Goal: Information Seeking & Learning: Understand process/instructions

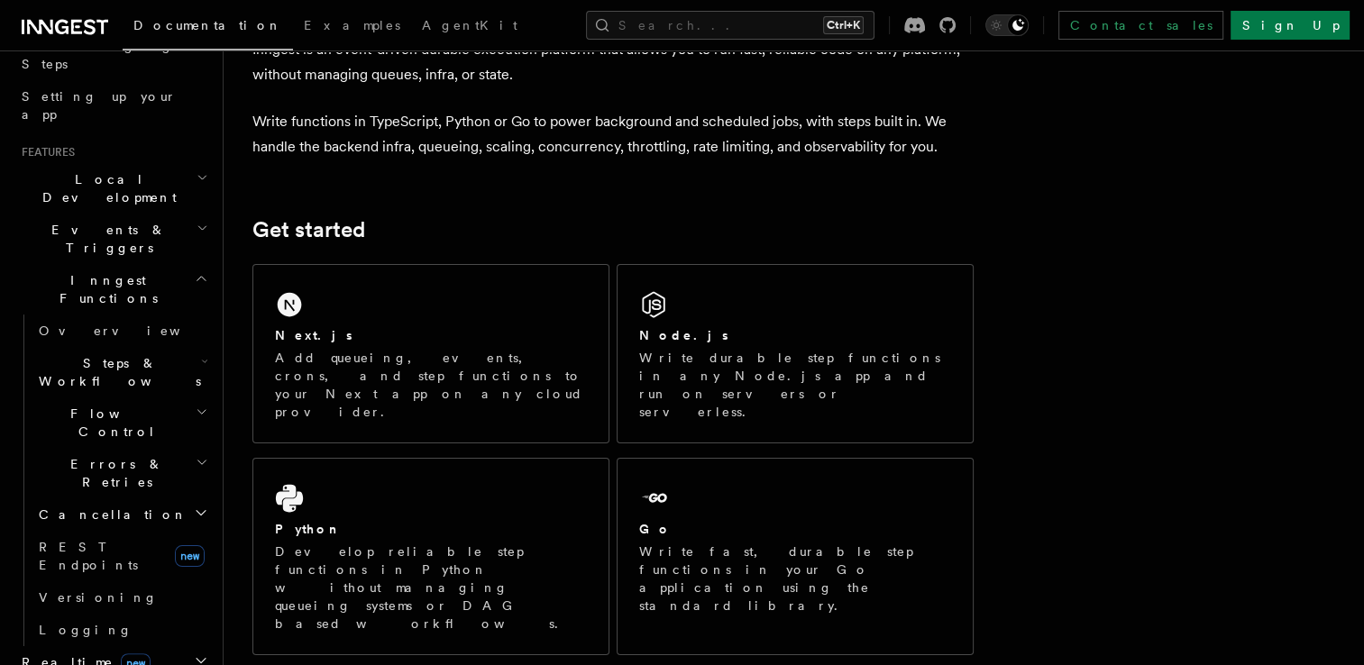
scroll to position [390, 0]
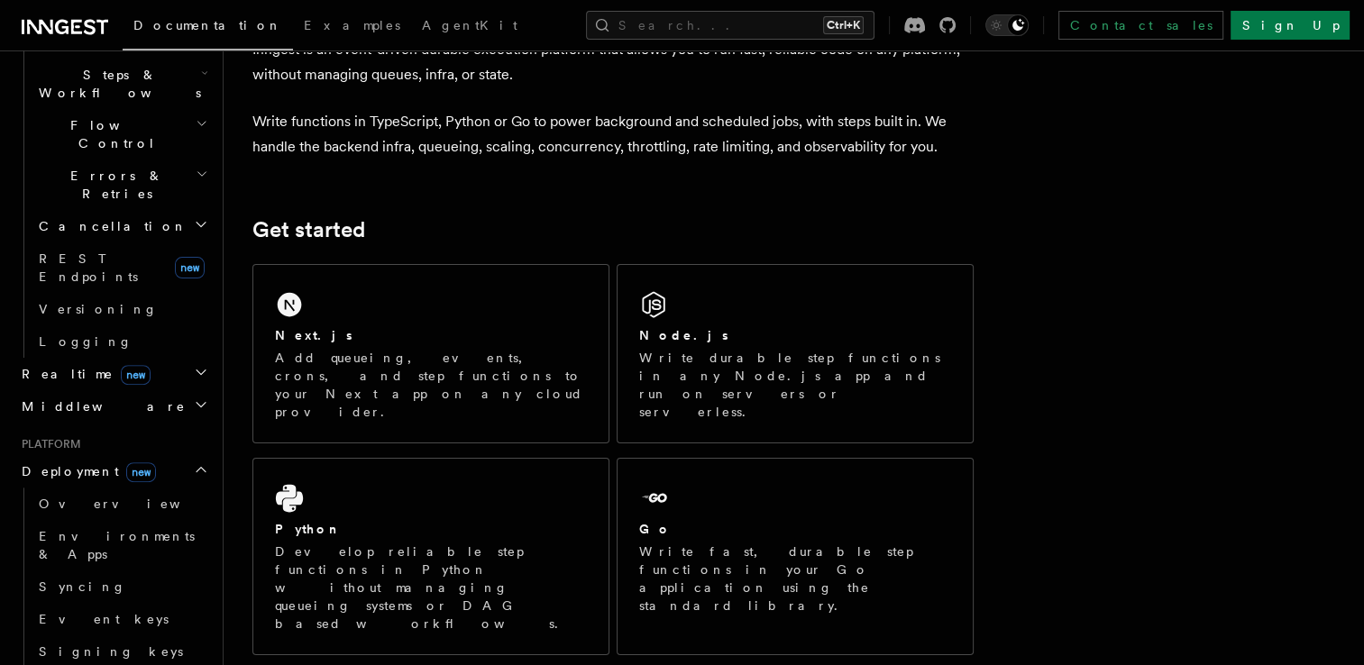
scroll to position [606, 0]
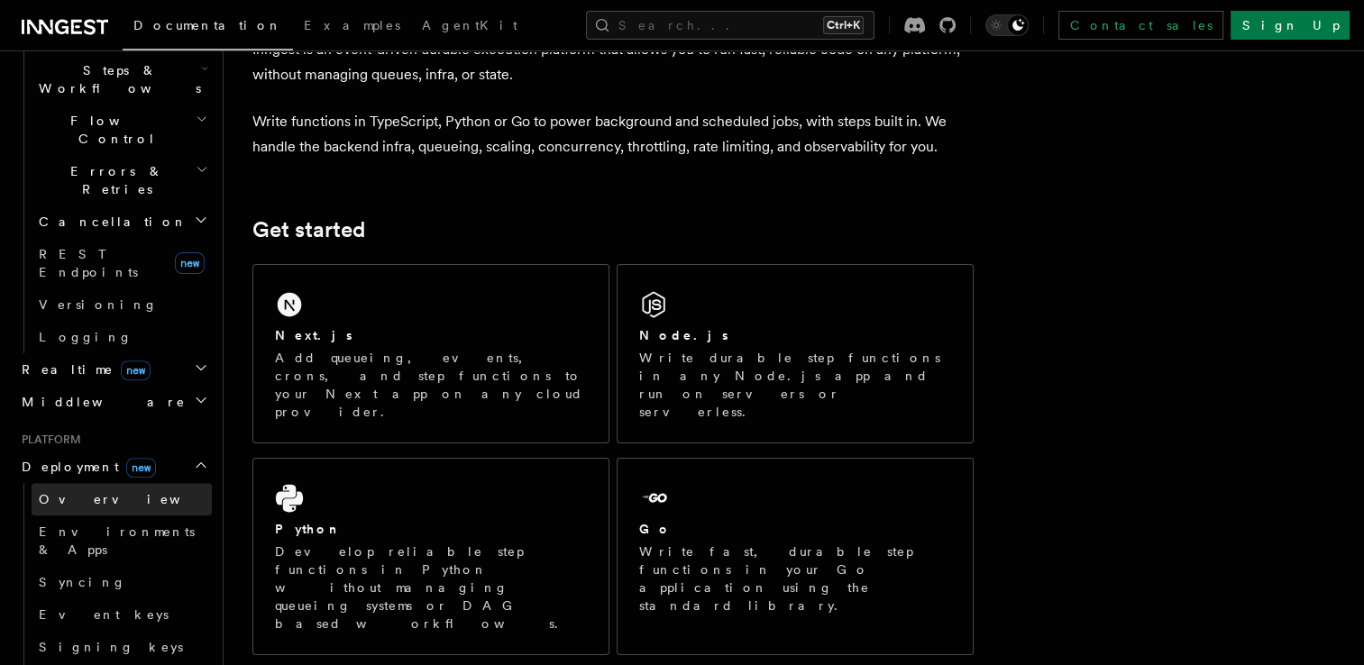
click at [89, 483] on link "Overview" at bounding box center [122, 499] width 180 height 32
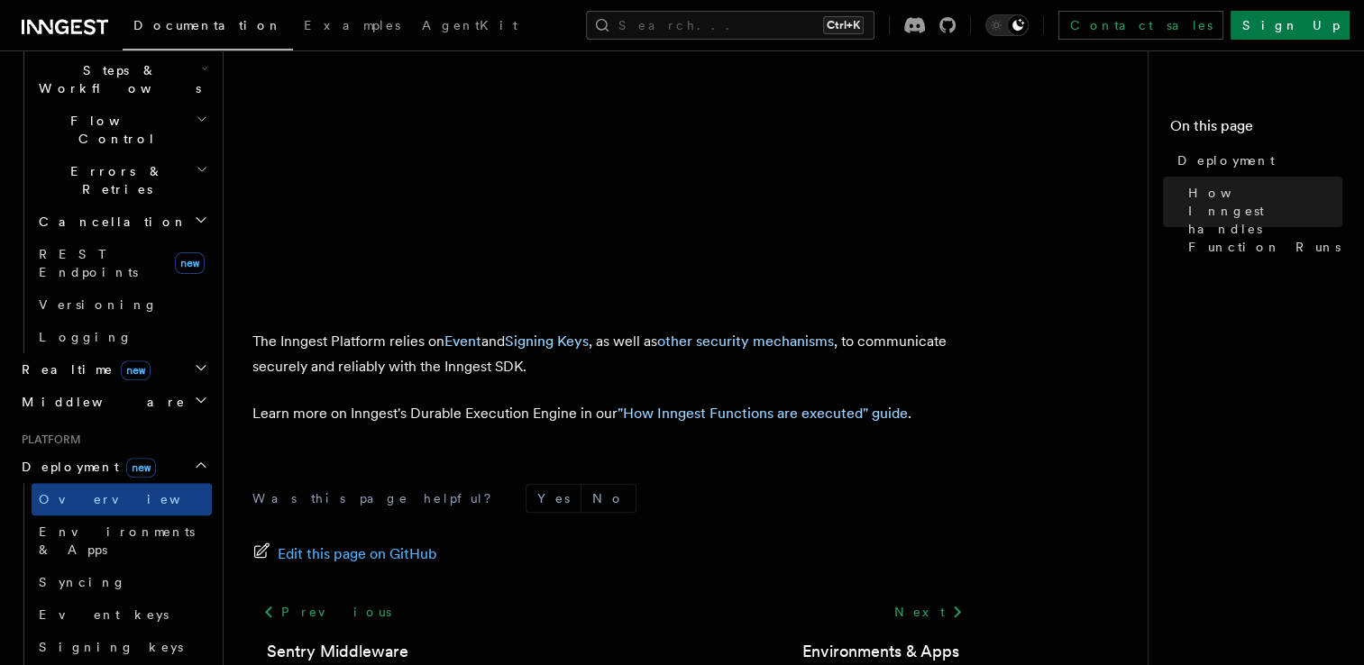
scroll to position [679, 0]
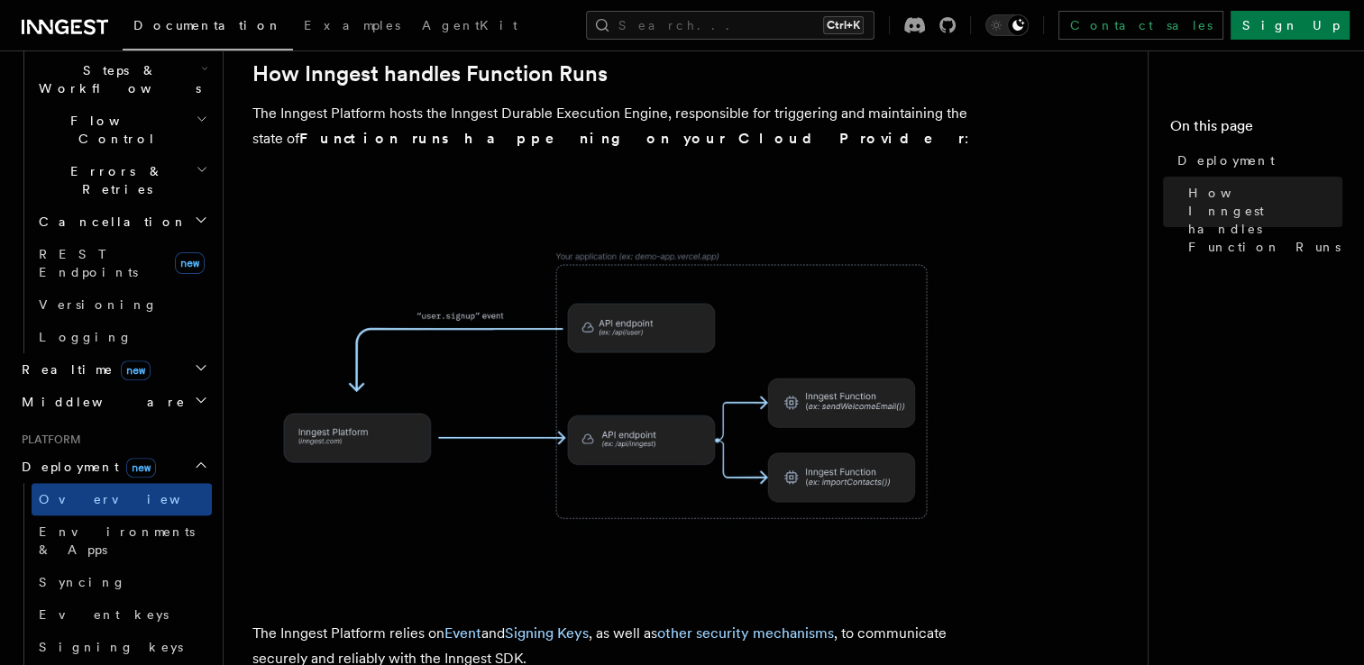
click at [175, 451] on h2 "Deployment new" at bounding box center [112, 467] width 197 height 32
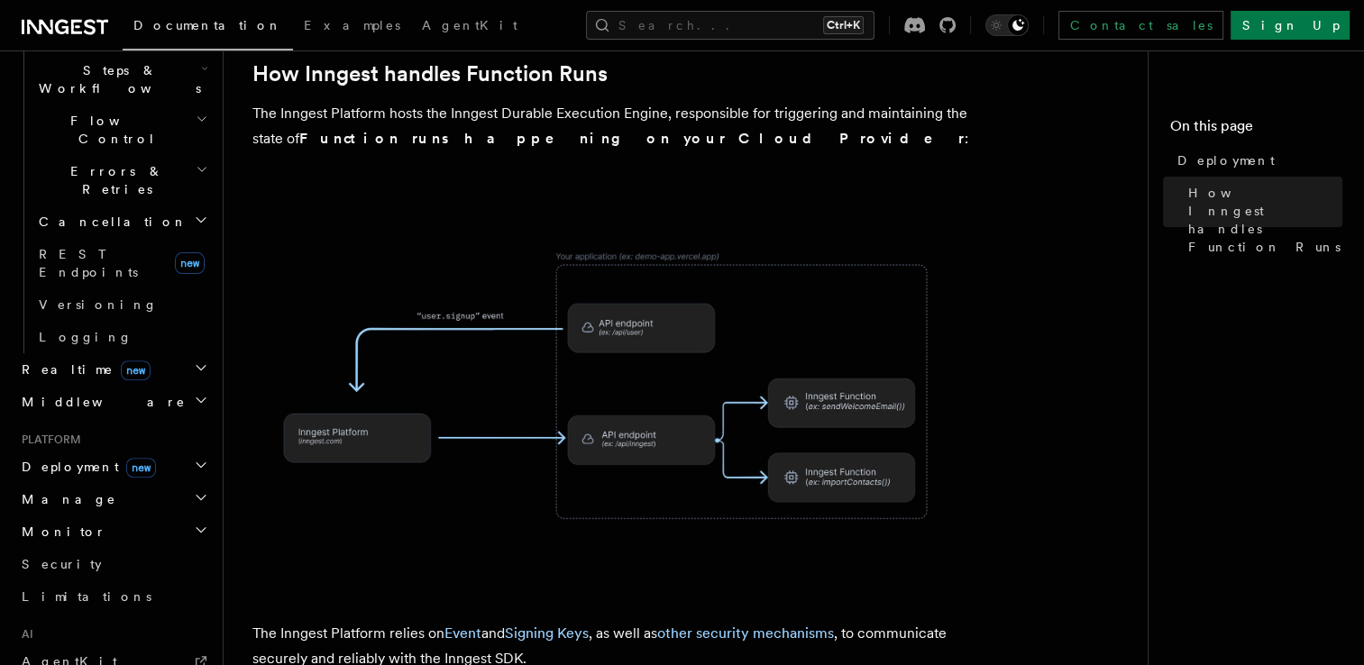
click at [175, 451] on h2 "Deployment new" at bounding box center [112, 467] width 197 height 32
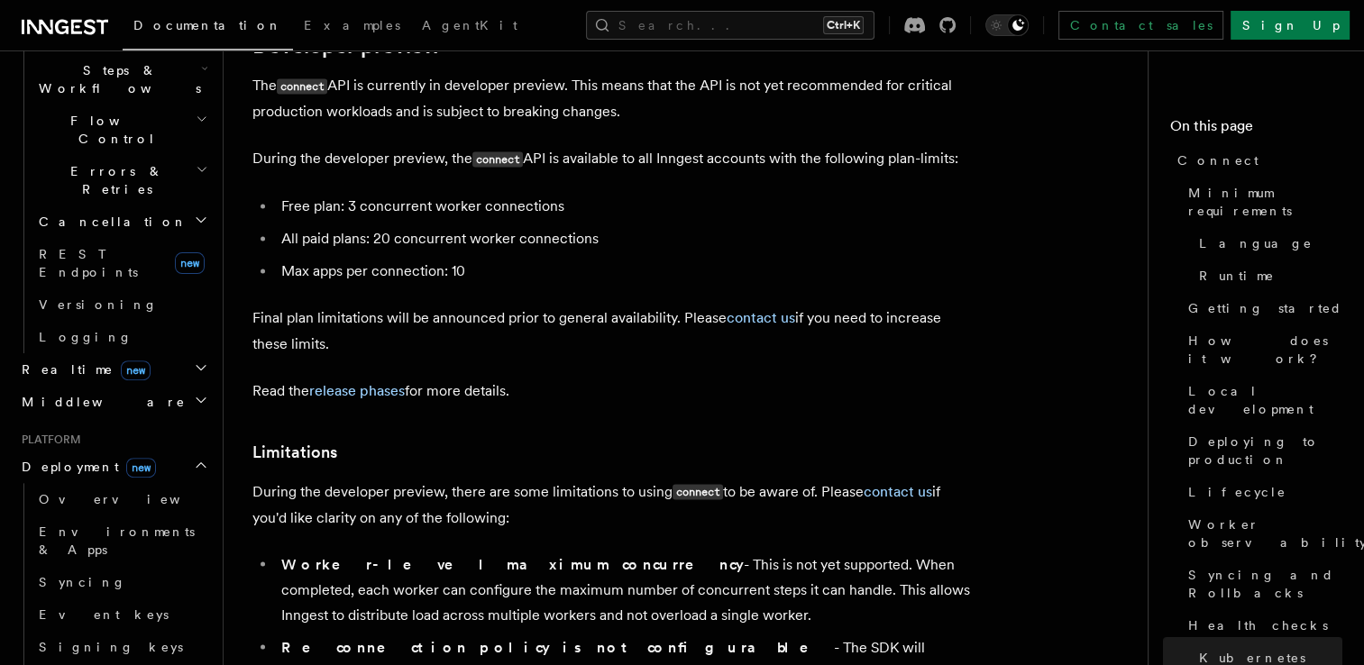
scroll to position [9889, 0]
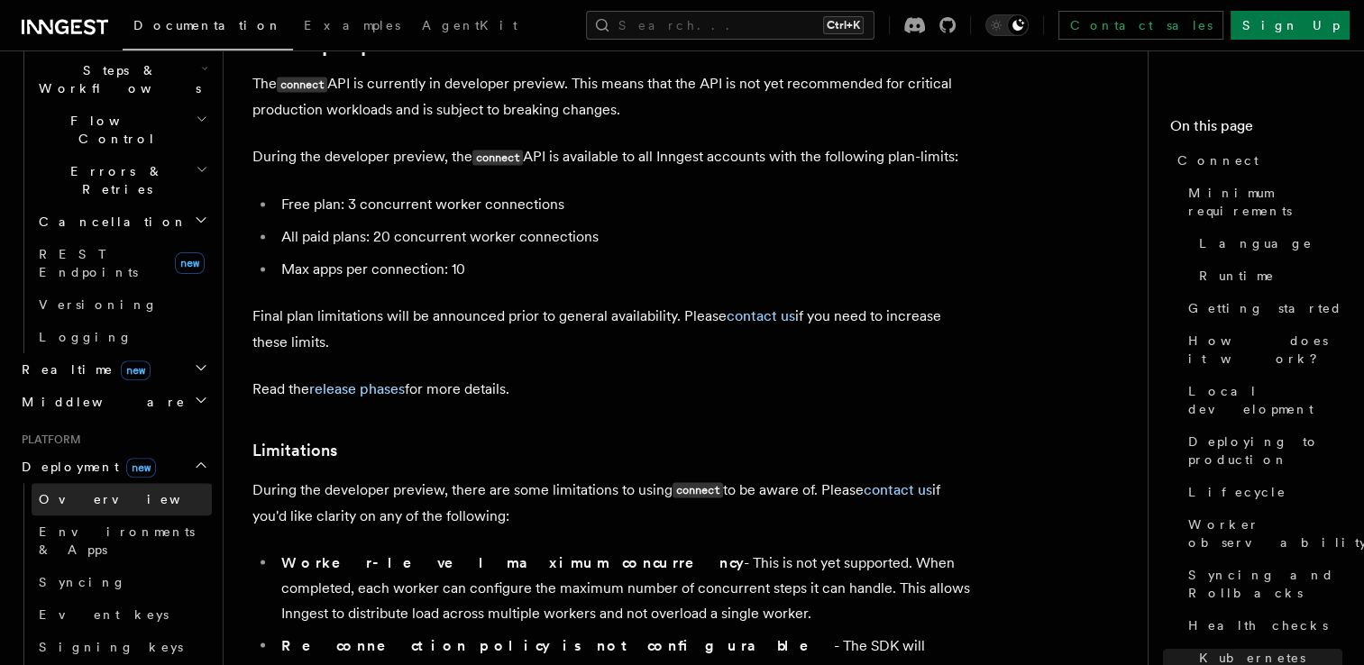
click at [97, 483] on link "Overview" at bounding box center [122, 499] width 180 height 32
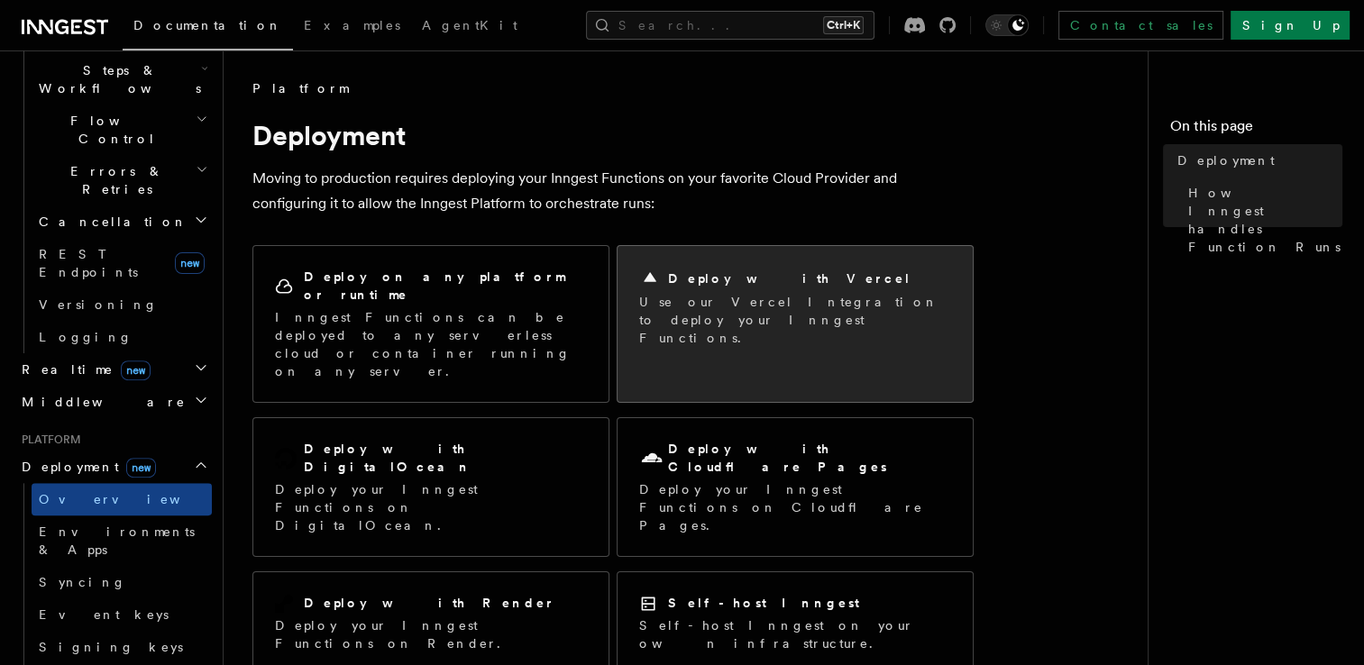
click at [676, 293] on p "Use our Vercel Integration to deploy your Inngest Functions." at bounding box center [795, 320] width 312 height 54
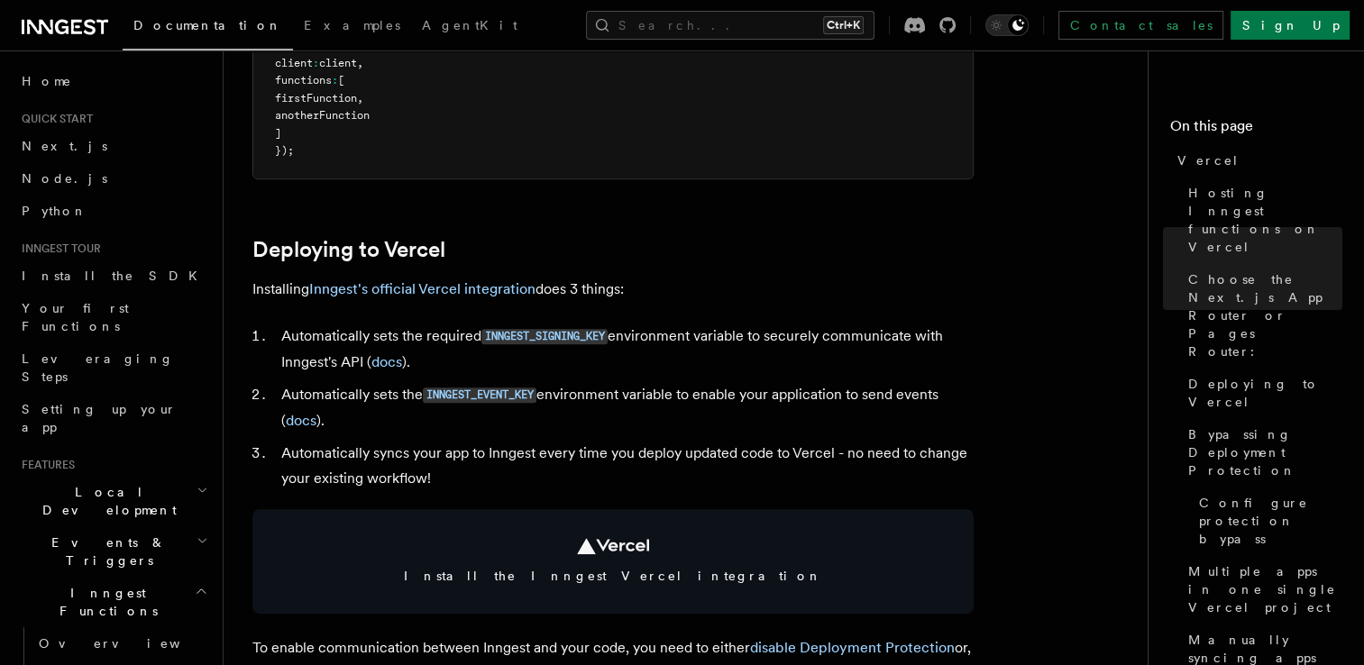
scroll to position [677, 0]
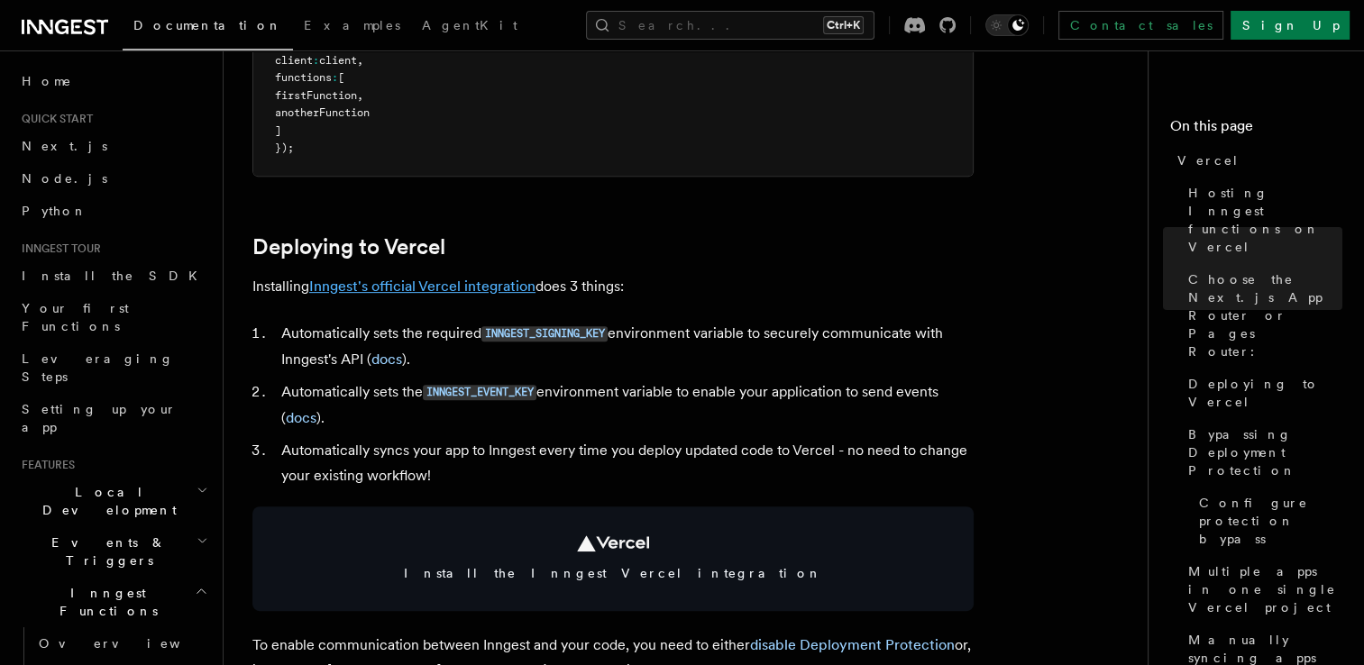
click at [443, 289] on link "Inngest's official Vercel integration" at bounding box center [422, 286] width 226 height 17
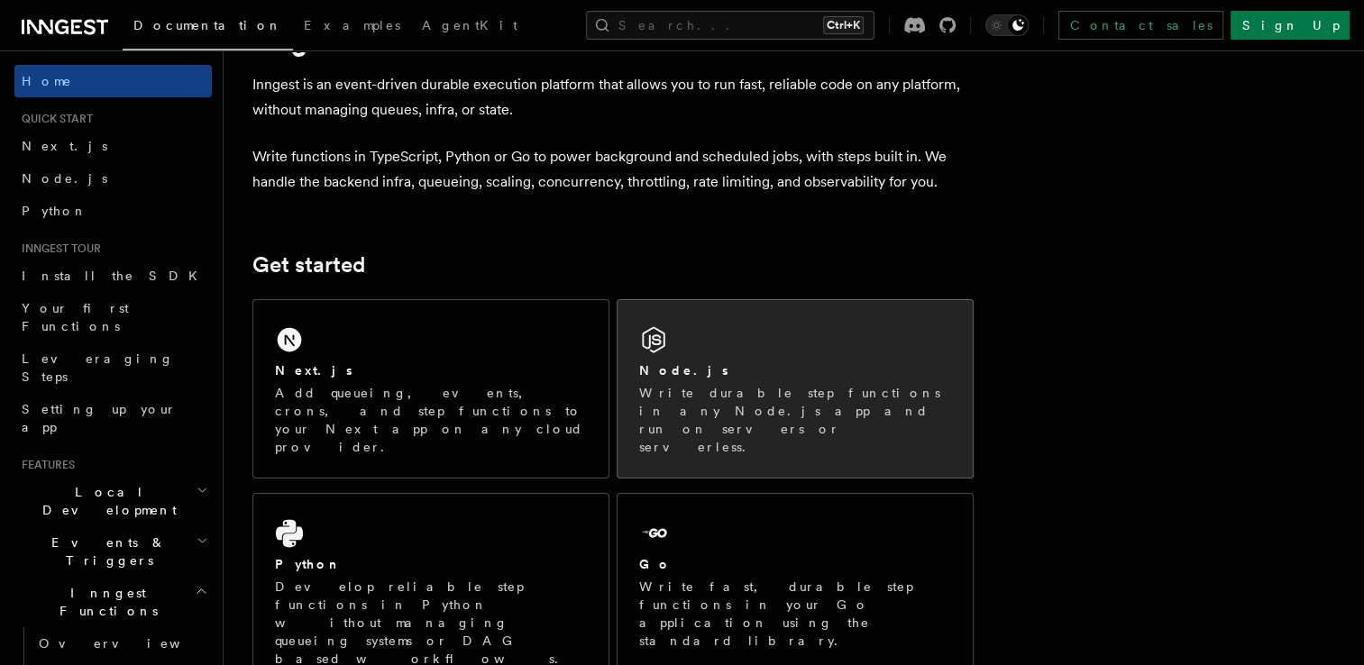
click at [739, 368] on div "Node.js" at bounding box center [795, 371] width 312 height 19
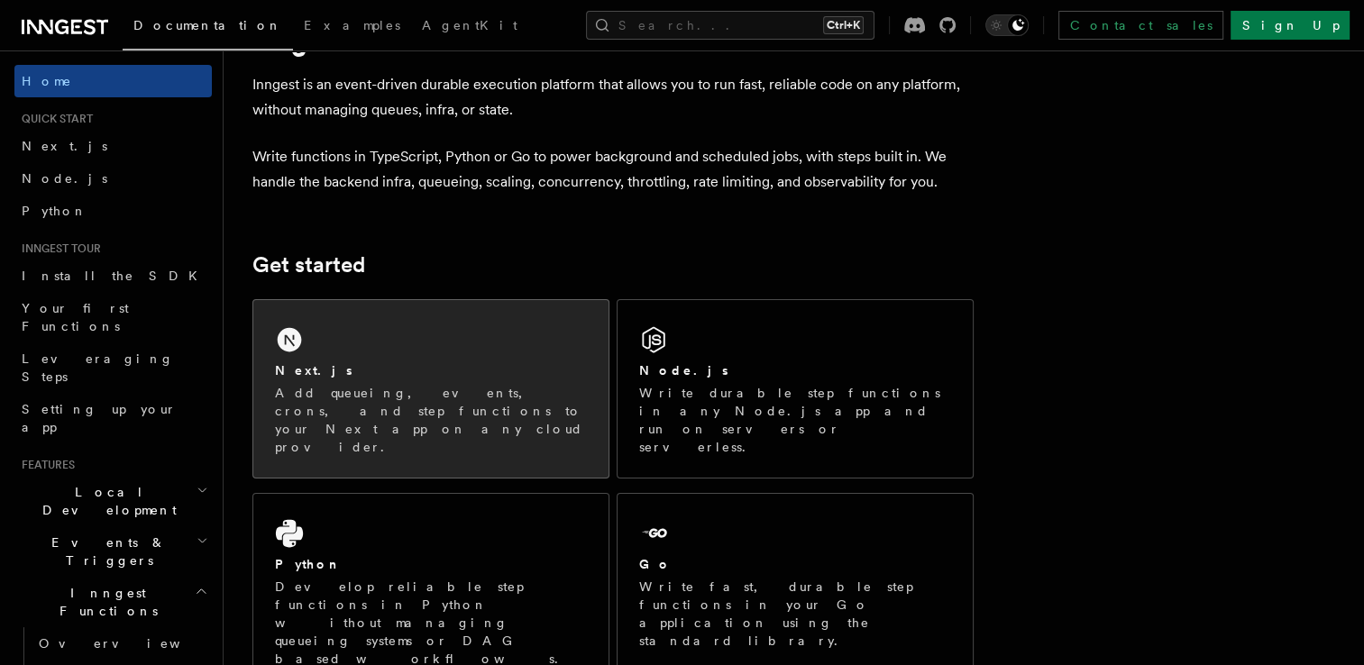
click at [343, 407] on p "Add queueing, events, crons, and step functions to your Next app on any cloud p…" at bounding box center [431, 420] width 312 height 72
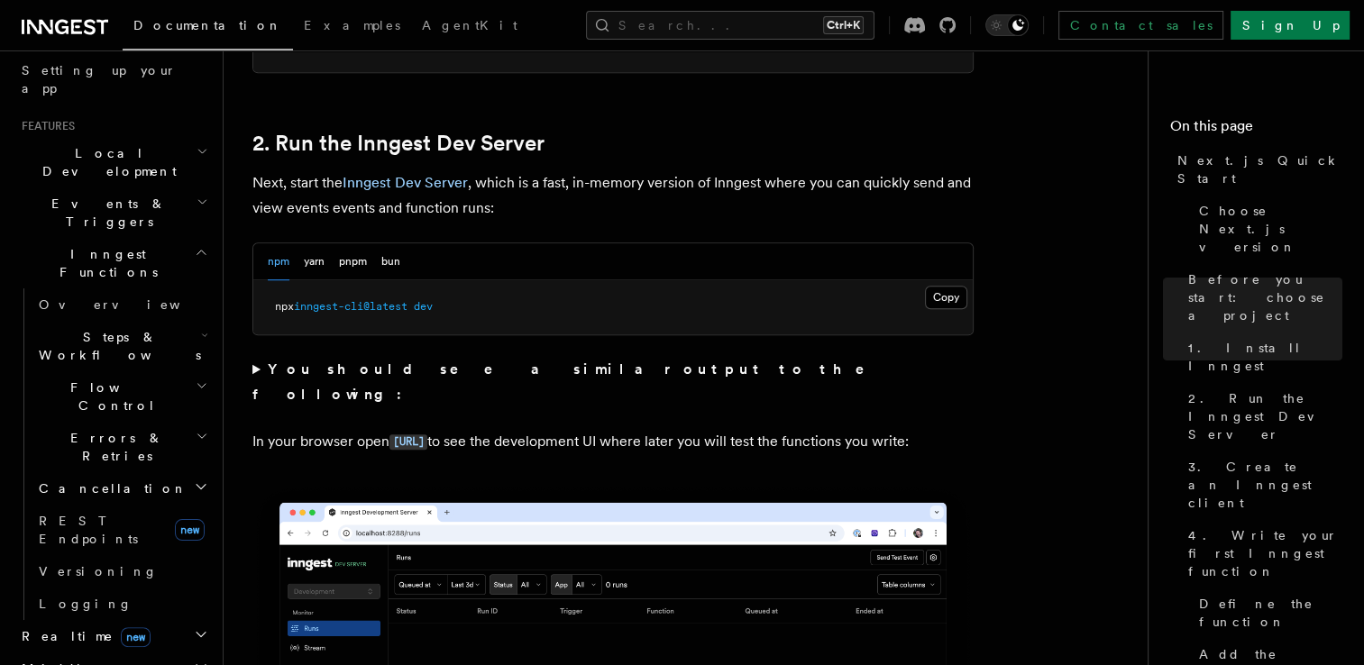
scroll to position [343, 0]
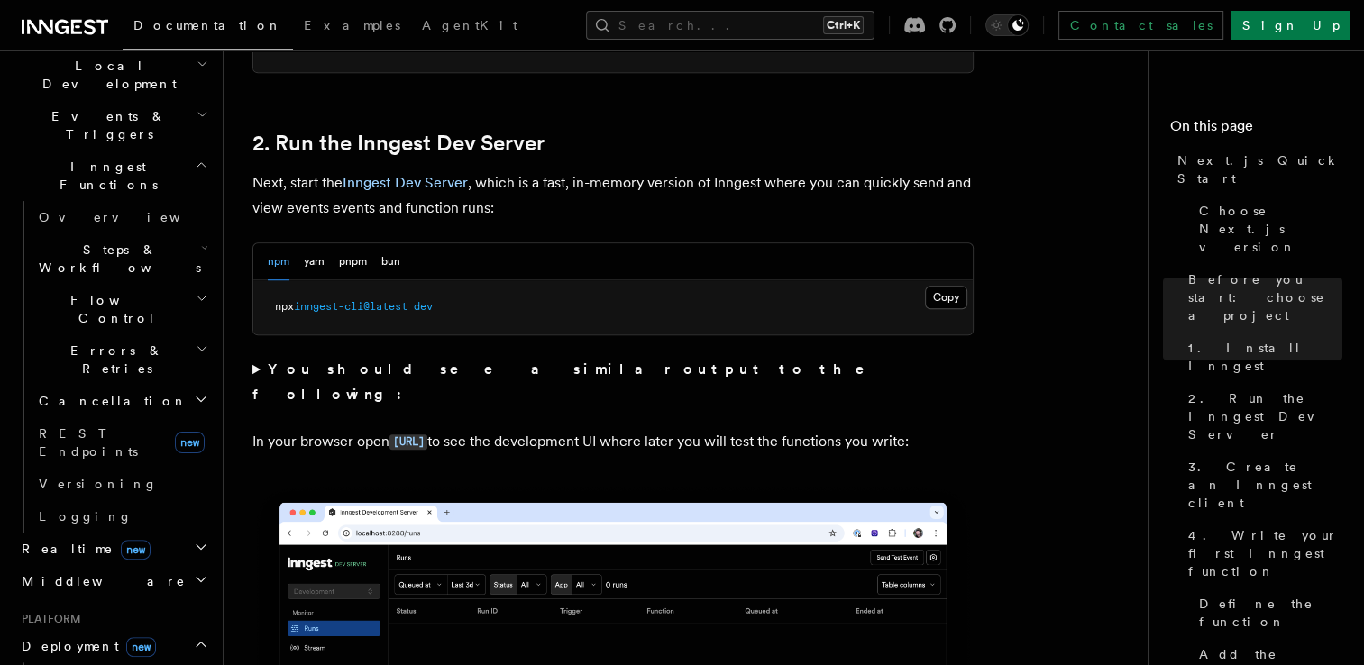
scroll to position [429, 0]
click at [69, 665] on span "Overview" at bounding box center [132, 676] width 186 height 14
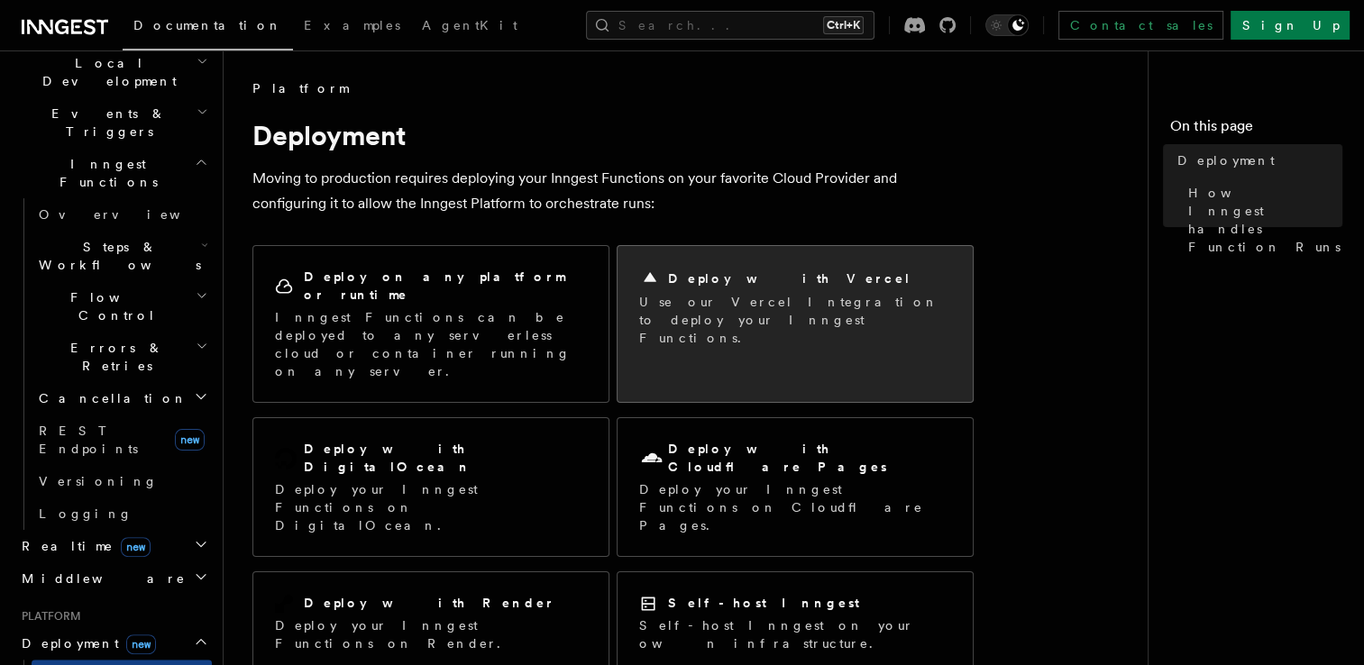
click at [757, 316] on p "Use our Vercel Integration to deploy your Inngest Functions." at bounding box center [795, 320] width 312 height 54
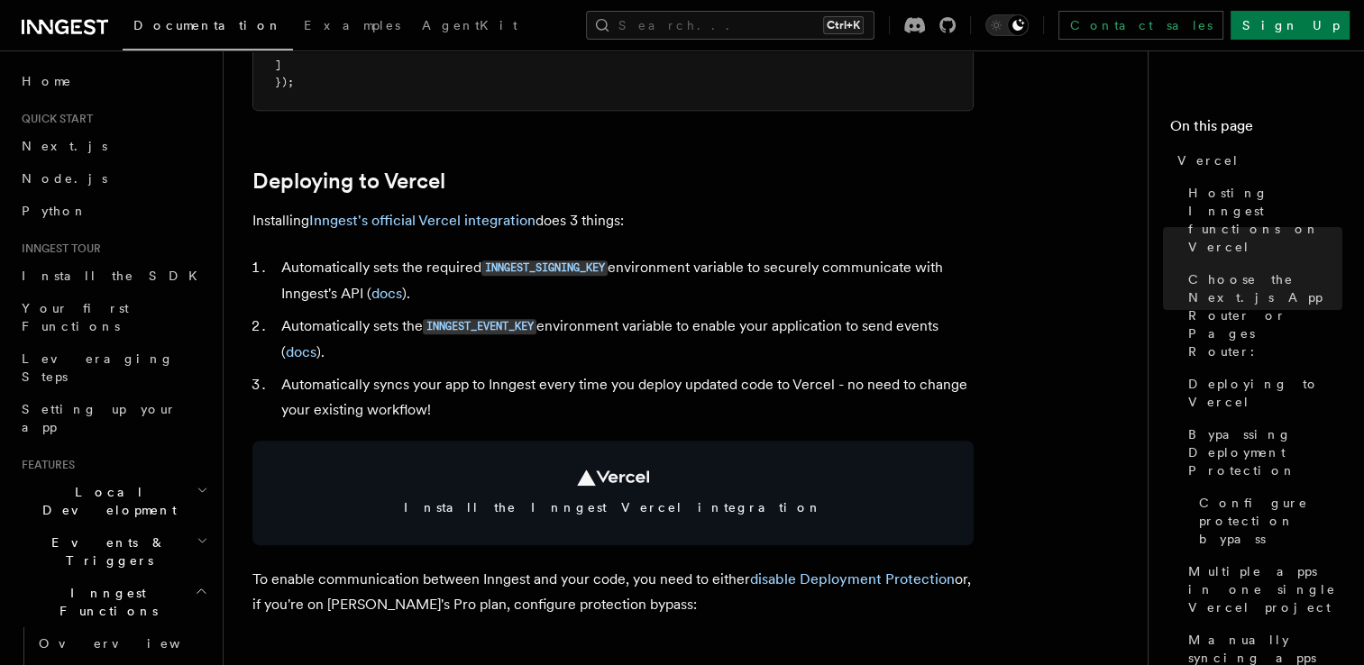
scroll to position [746, 0]
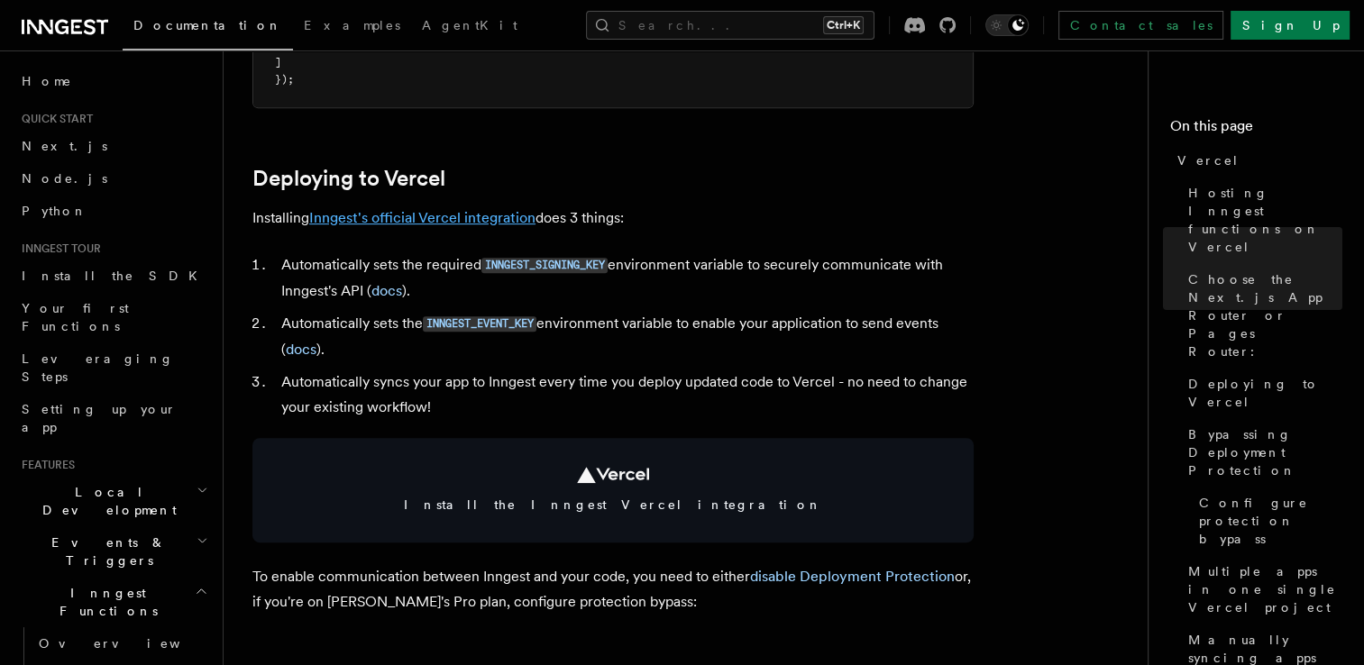
click at [447, 215] on link "Inngest's official Vercel integration" at bounding box center [422, 217] width 226 height 17
